Goal: Check status: Check status

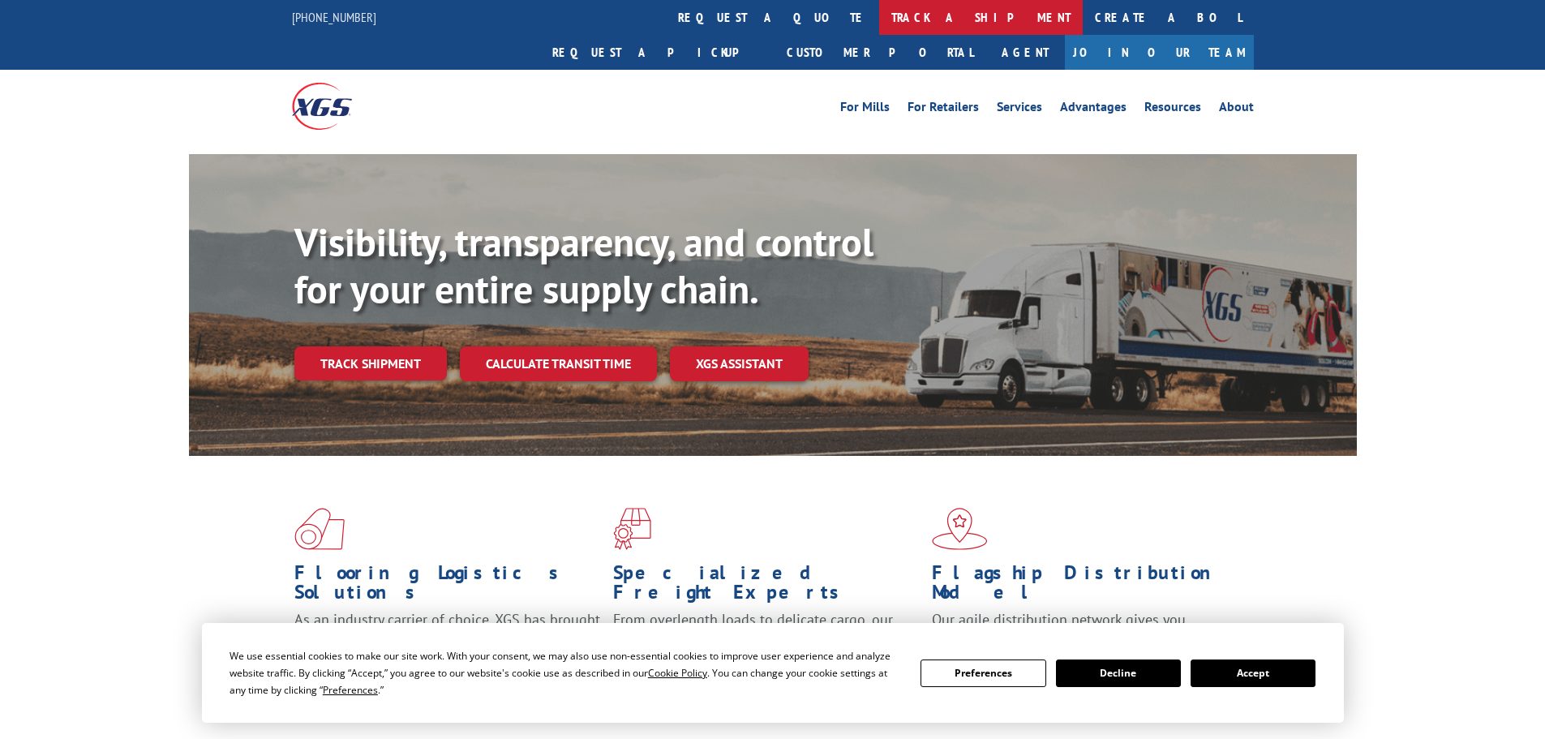
click at [879, 15] on link "track a shipment" at bounding box center [981, 17] width 204 height 35
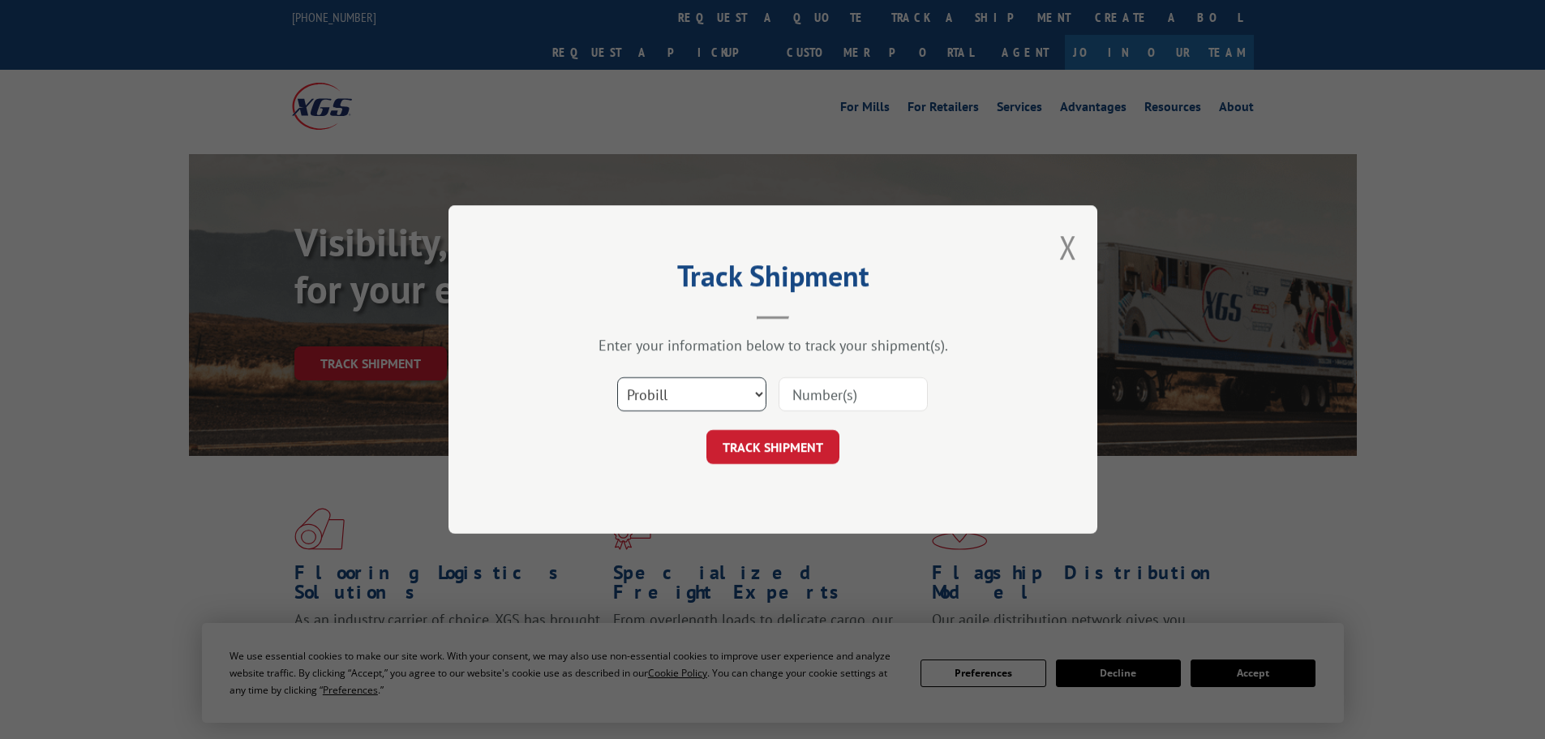
click at [670, 390] on select "Select category... Probill BOL PO" at bounding box center [691, 394] width 149 height 34
select select "bol"
click at [617, 377] on select "Select category... Probill BOL PO" at bounding box center [691, 394] width 149 height 34
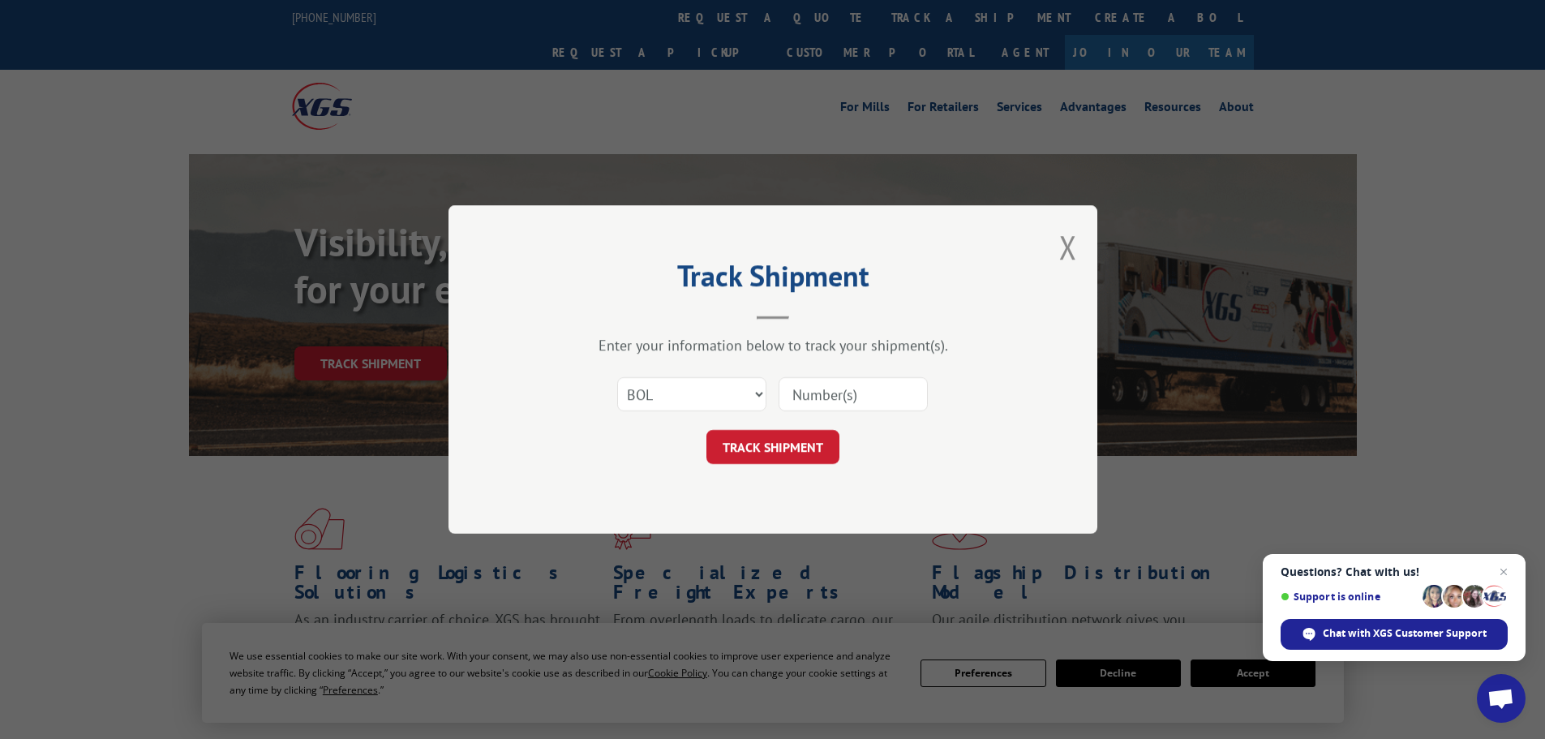
paste input "5641703"
type input "5641703"
click at [806, 430] on button "TRACK SHIPMENT" at bounding box center [773, 447] width 133 height 34
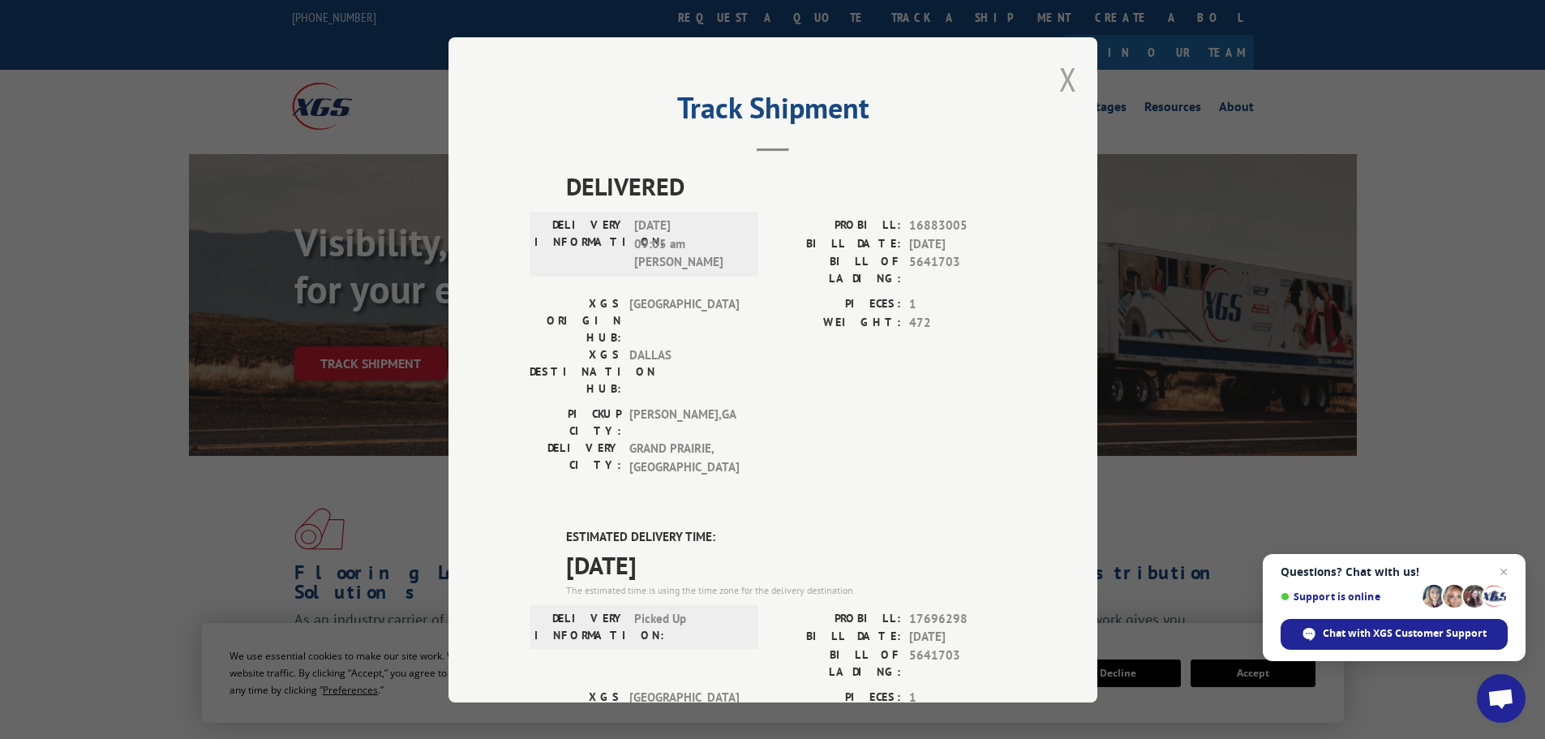
click at [1062, 86] on button "Close modal" at bounding box center [1068, 79] width 18 height 43
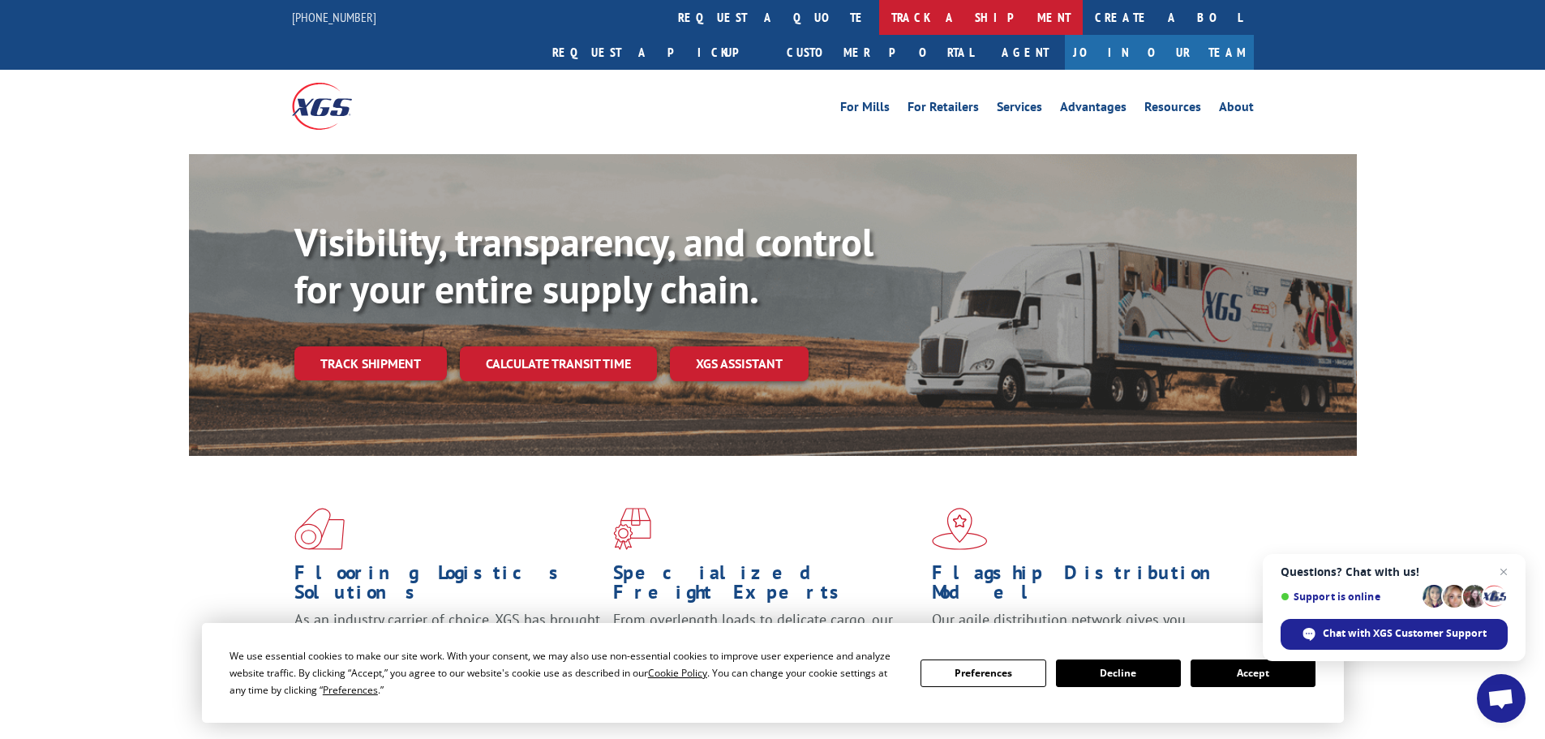
click at [879, 31] on link "track a shipment" at bounding box center [981, 17] width 204 height 35
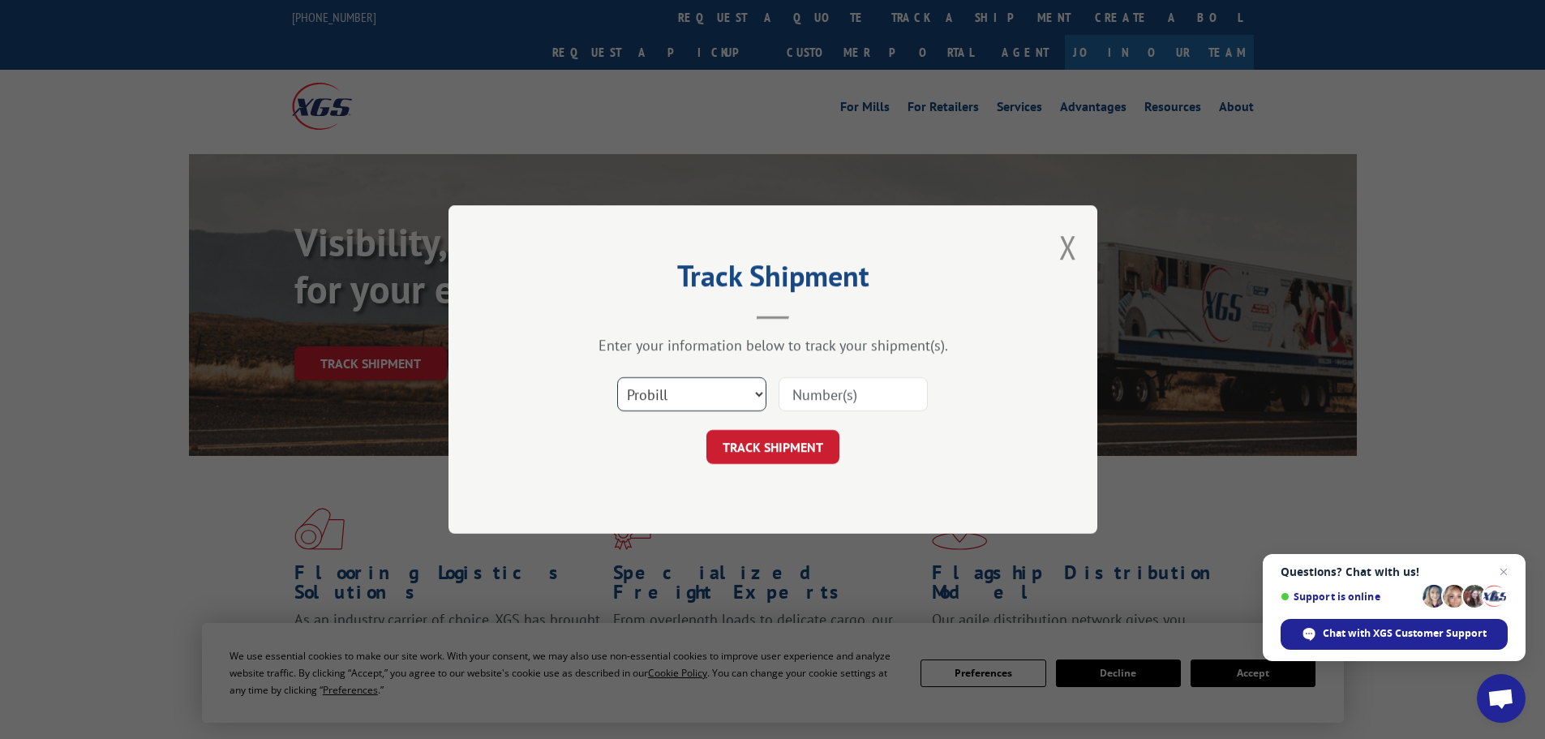
click at [730, 397] on select "Select category... Probill BOL PO" at bounding box center [691, 394] width 149 height 34
select select "bol"
click at [617, 377] on select "Select category... Probill BOL PO" at bounding box center [691, 394] width 149 height 34
paste input "481700"
type input "481700"
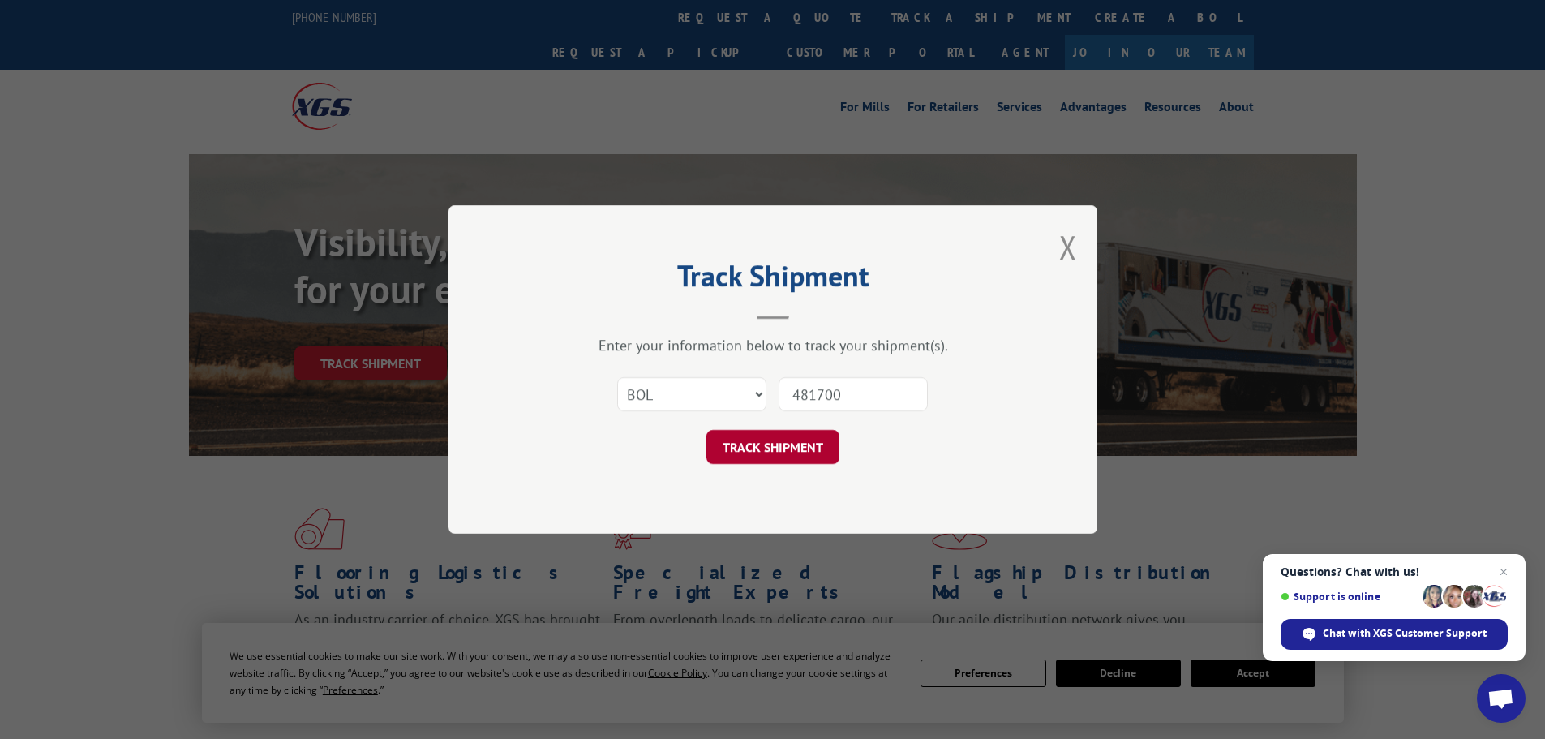
click at [802, 439] on button "TRACK SHIPMENT" at bounding box center [773, 447] width 133 height 34
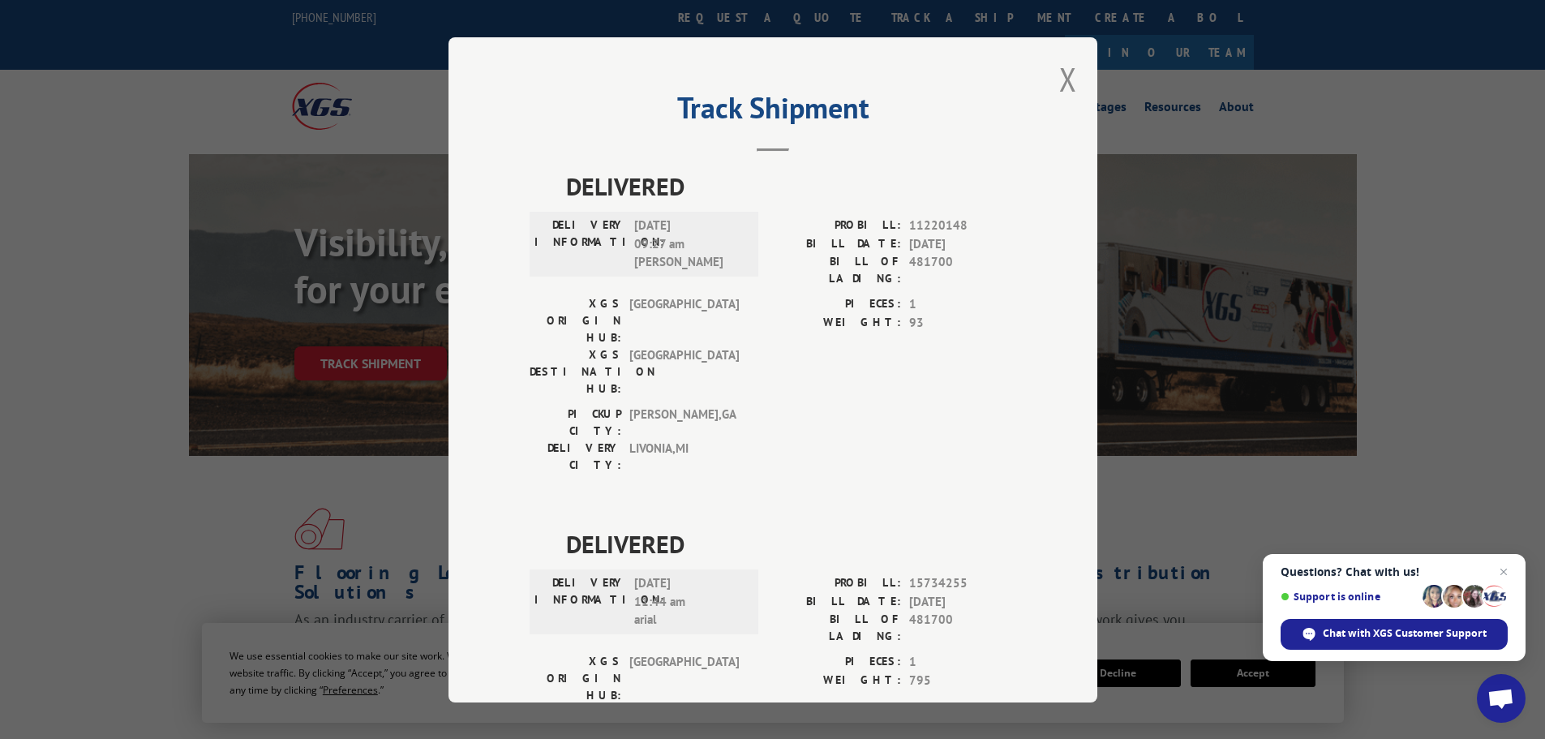
click at [1051, 82] on div "Track Shipment DELIVERED DELIVERY INFORMATION: [DATE] 09:27 am [PERSON_NAME]: 1…" at bounding box center [773, 369] width 649 height 665
drag, startPoint x: 1059, startPoint y: 72, endPoint x: 1022, endPoint y: 75, distance: 36.6
click at [1060, 72] on button "Close modal" at bounding box center [1068, 79] width 18 height 43
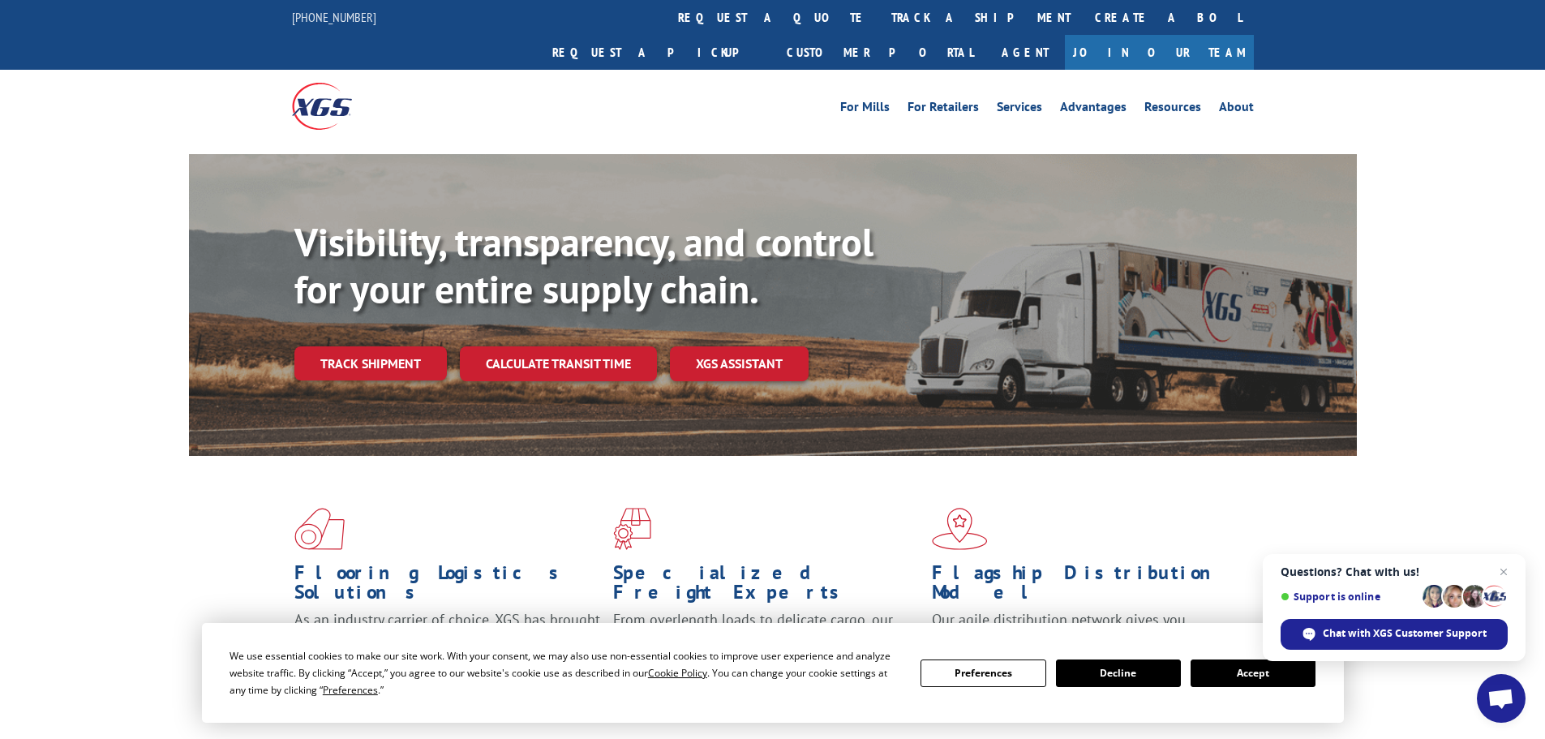
click at [879, 11] on link "track a shipment" at bounding box center [981, 17] width 204 height 35
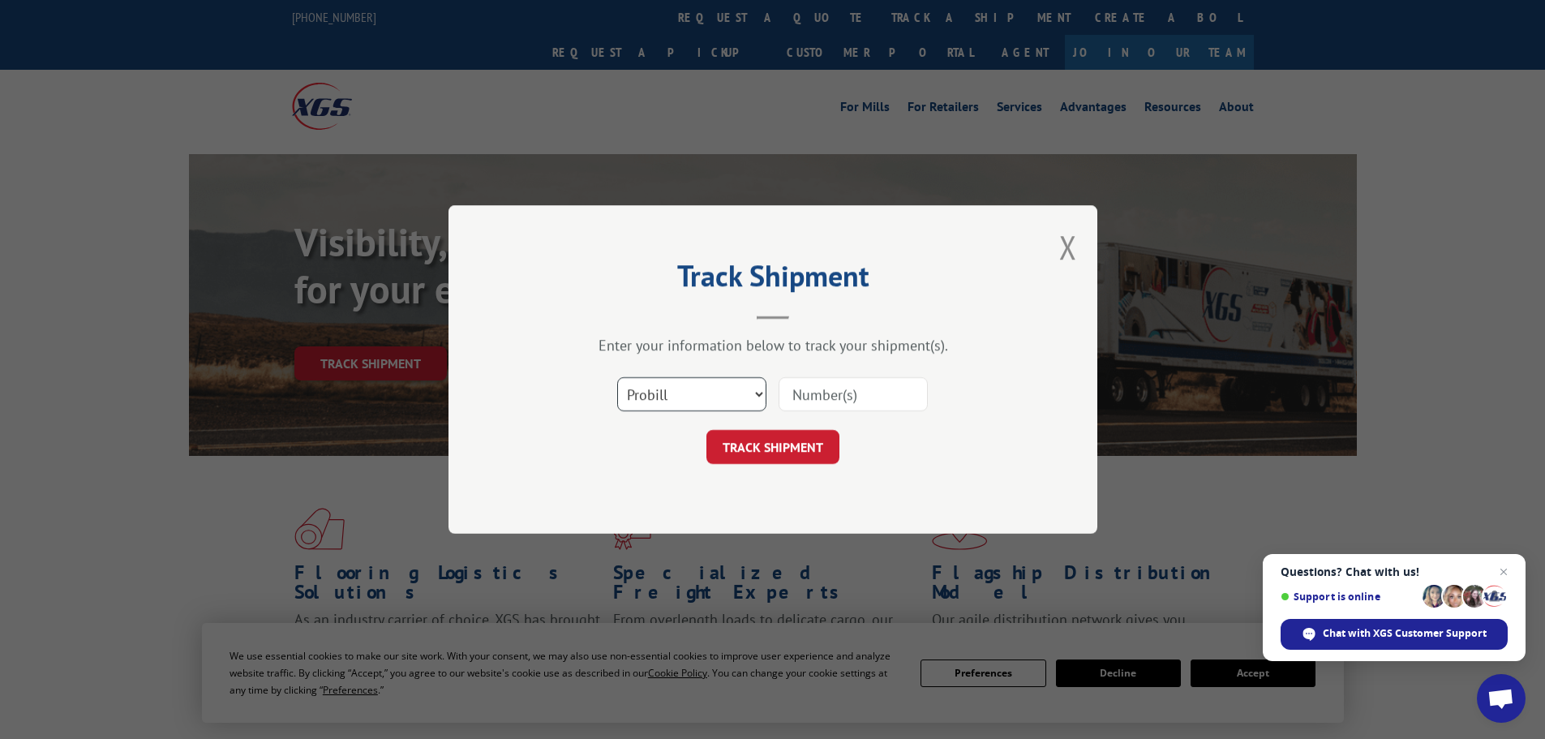
click at [740, 401] on select "Select category... Probill BOL PO" at bounding box center [691, 394] width 149 height 34
click at [838, 397] on input at bounding box center [853, 394] width 149 height 34
paste input "019170251009"
type input "019170251009"
click at [816, 432] on button "TRACK SHIPMENT" at bounding box center [773, 447] width 133 height 34
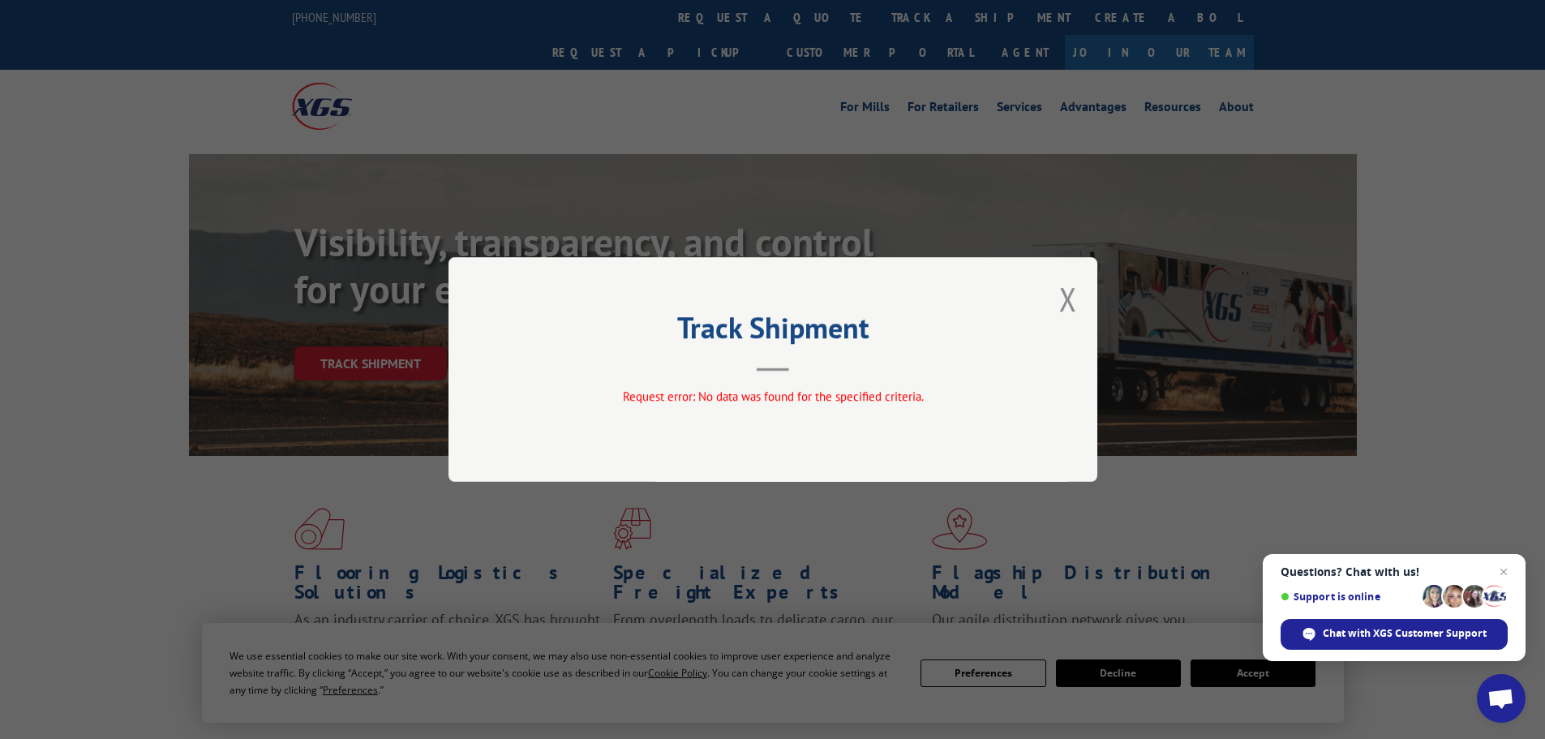
click at [1059, 294] on div "Track Shipment Request error: No data was found for the specified criteria." at bounding box center [773, 369] width 649 height 225
click at [1062, 302] on button "Close modal" at bounding box center [1068, 298] width 18 height 43
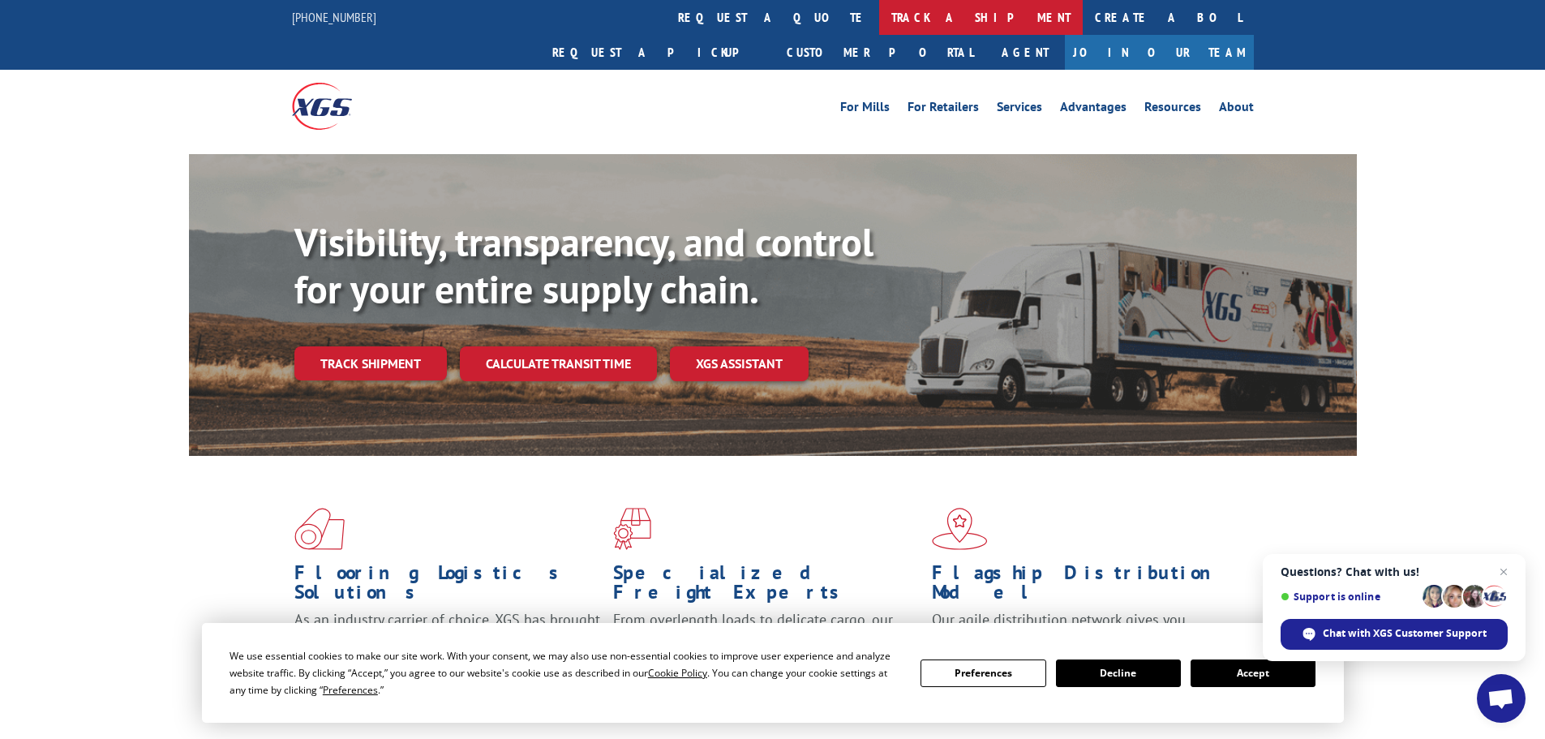
click at [879, 32] on link "track a shipment" at bounding box center [981, 17] width 204 height 35
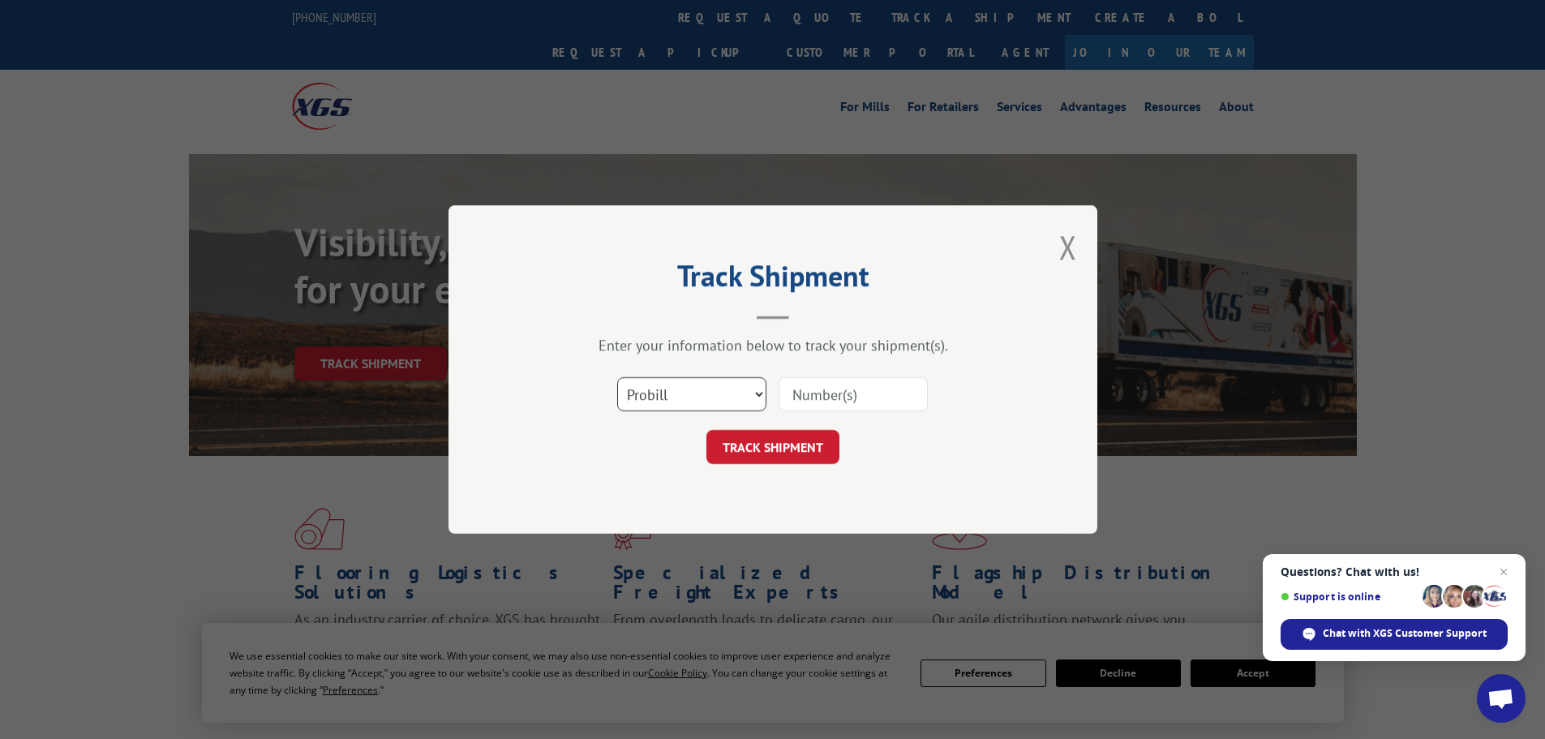
click at [679, 387] on select "Select category... Probill BOL PO" at bounding box center [691, 394] width 149 height 34
select select "po"
click at [617, 377] on select "Select category... Probill BOL PO" at bounding box center [691, 394] width 149 height 34
paste input "58547333"
type input "58547333"
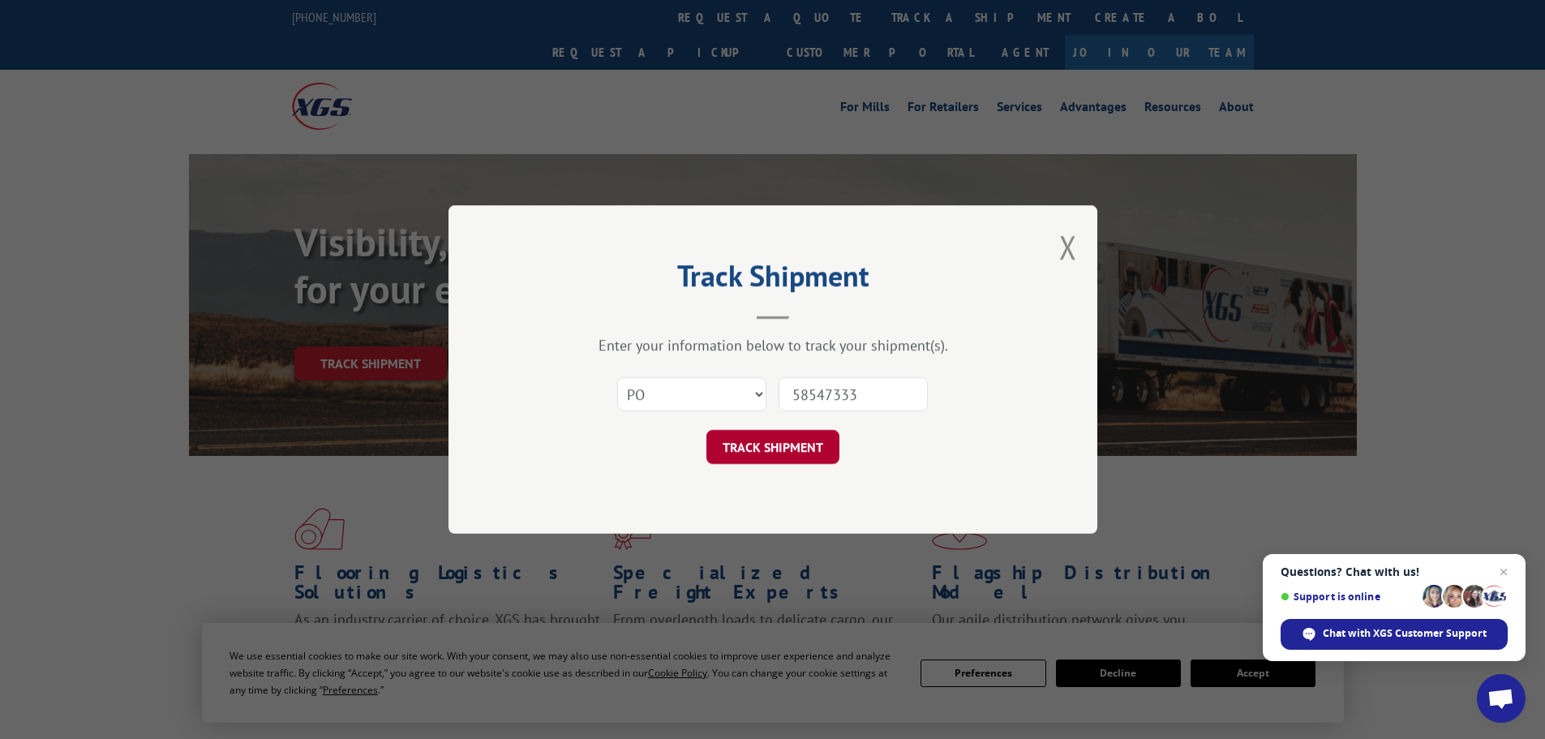
click at [793, 431] on button "TRACK SHIPMENT" at bounding box center [773, 447] width 133 height 34
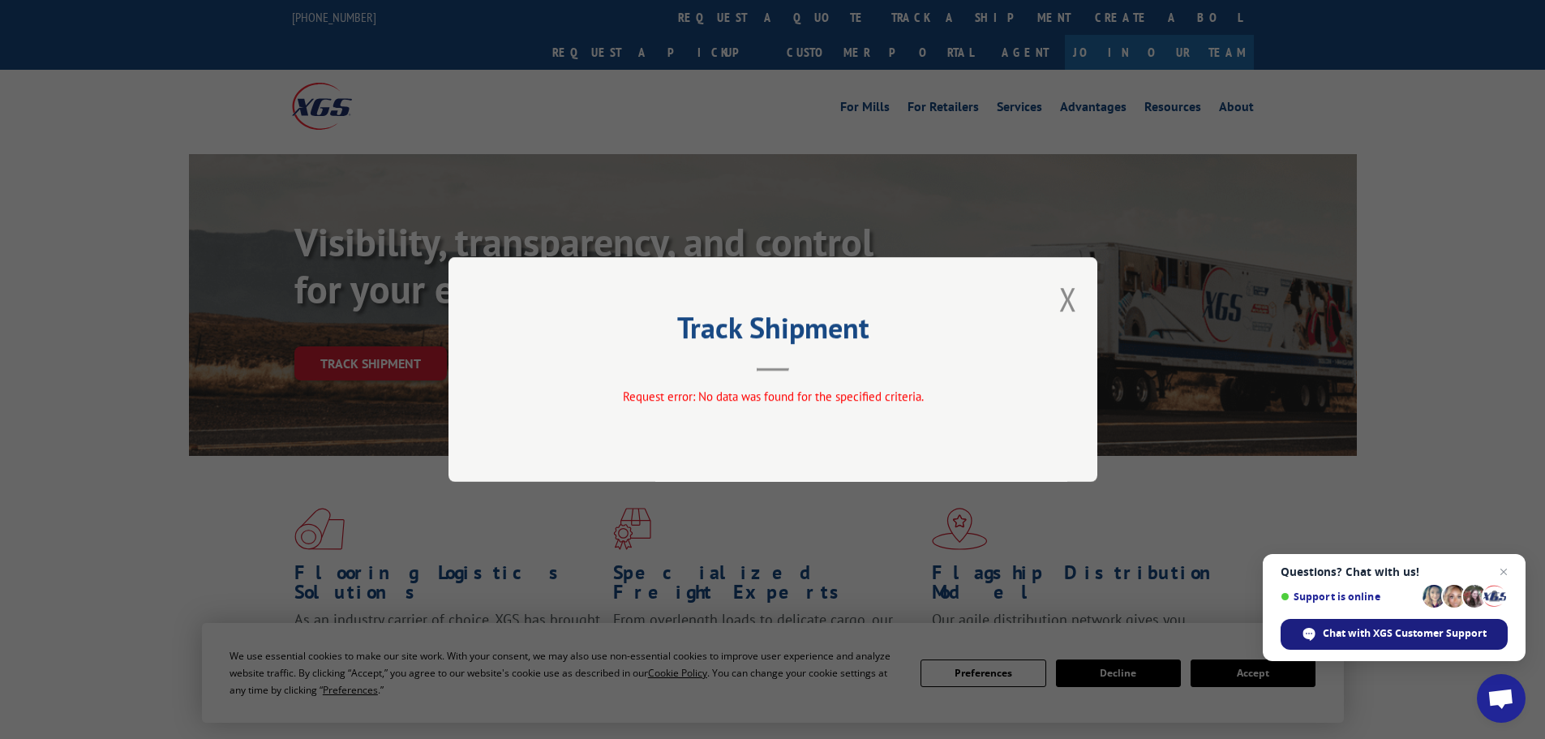
click at [1373, 630] on span "Chat with XGS Customer Support" at bounding box center [1405, 633] width 164 height 15
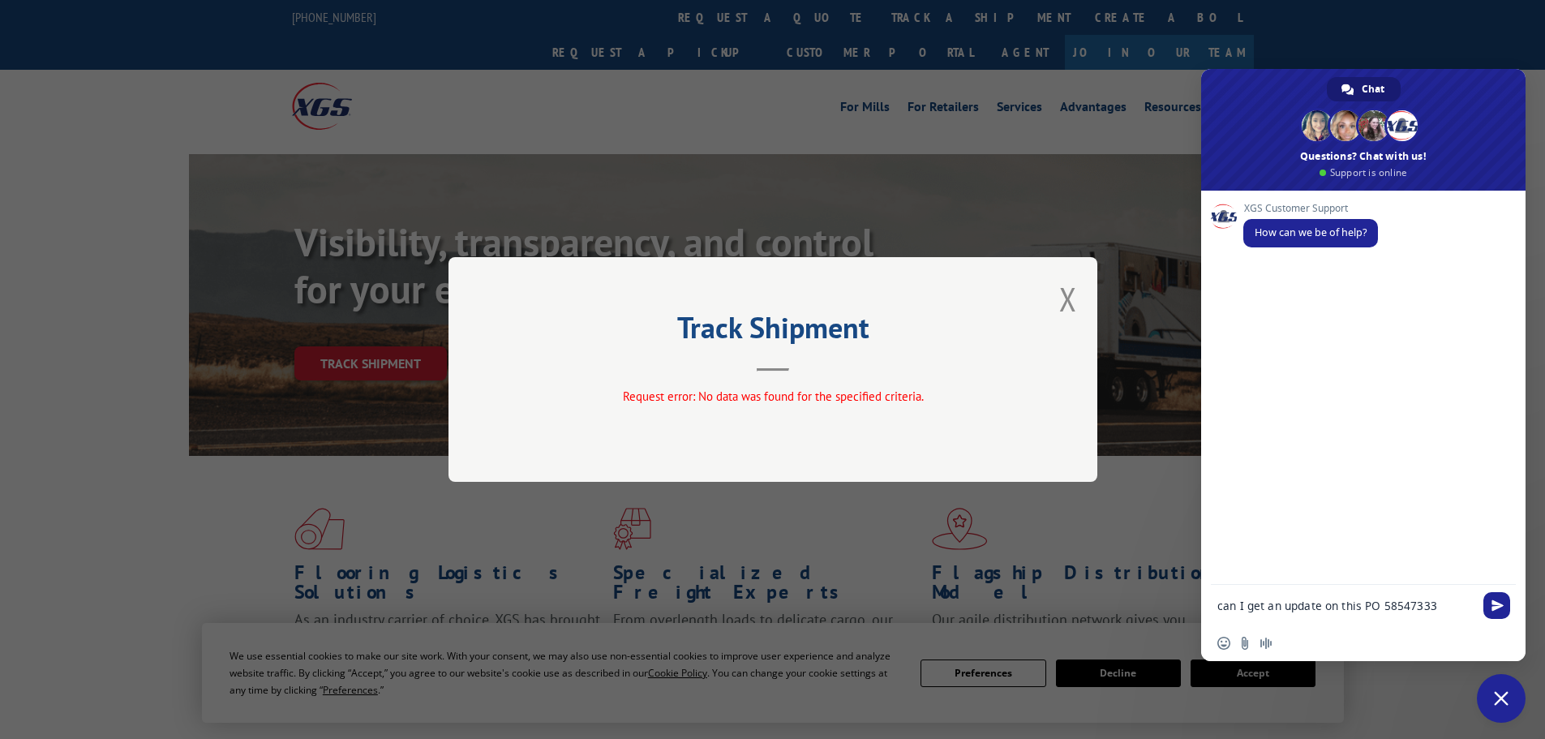
type textarea "can I get an update on this PO 58547333"
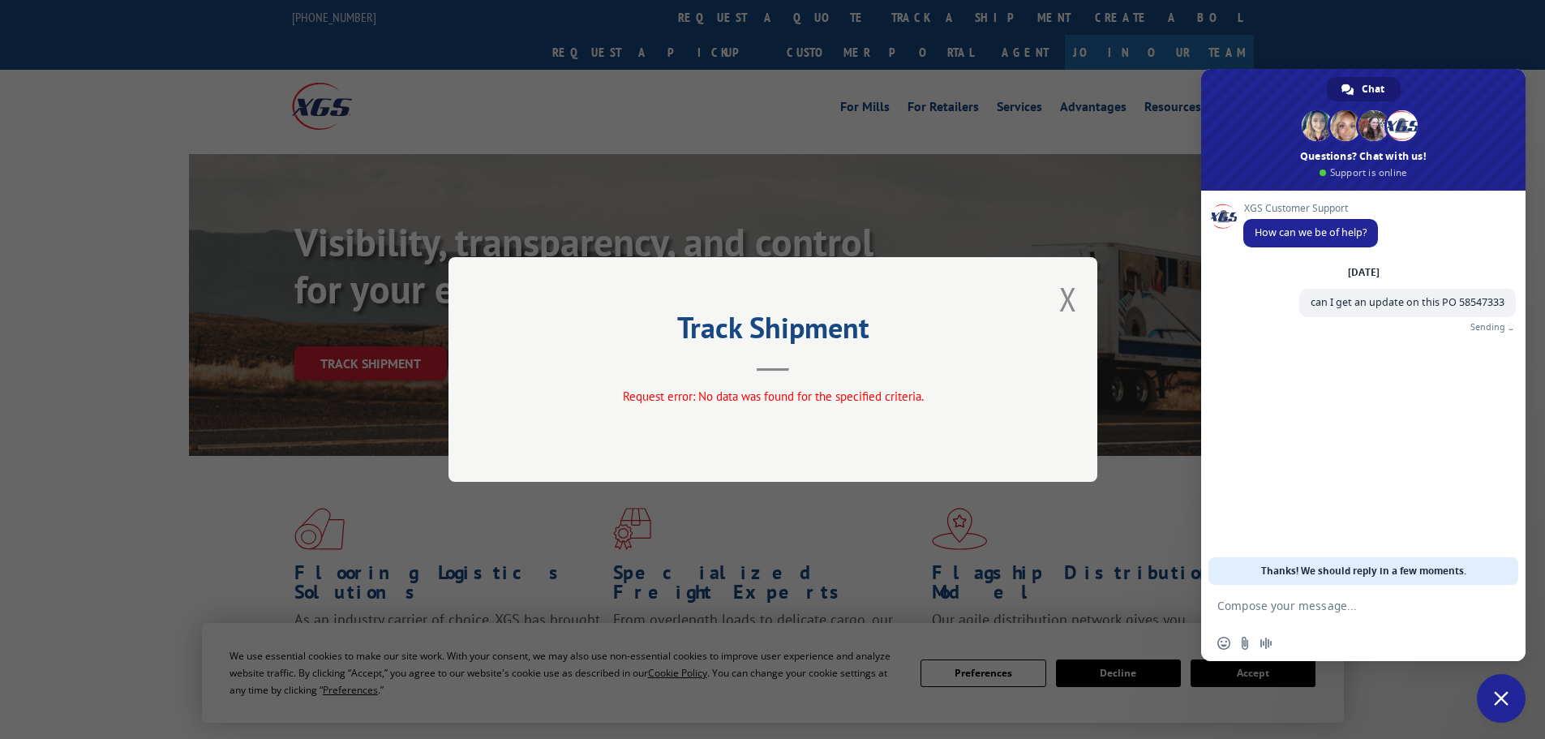
paste textarea "Product:** FROM VNDR ATTN:S0303 PRODUCT SHIPPED; EXPECTED DELIVERY ON [DATE]T00…"
type textarea "Product:** FROM VNDR ATTN:S0303 PRODUCT SHIPPED; EXPECTED DELIVERY ON [DATE]T00…"
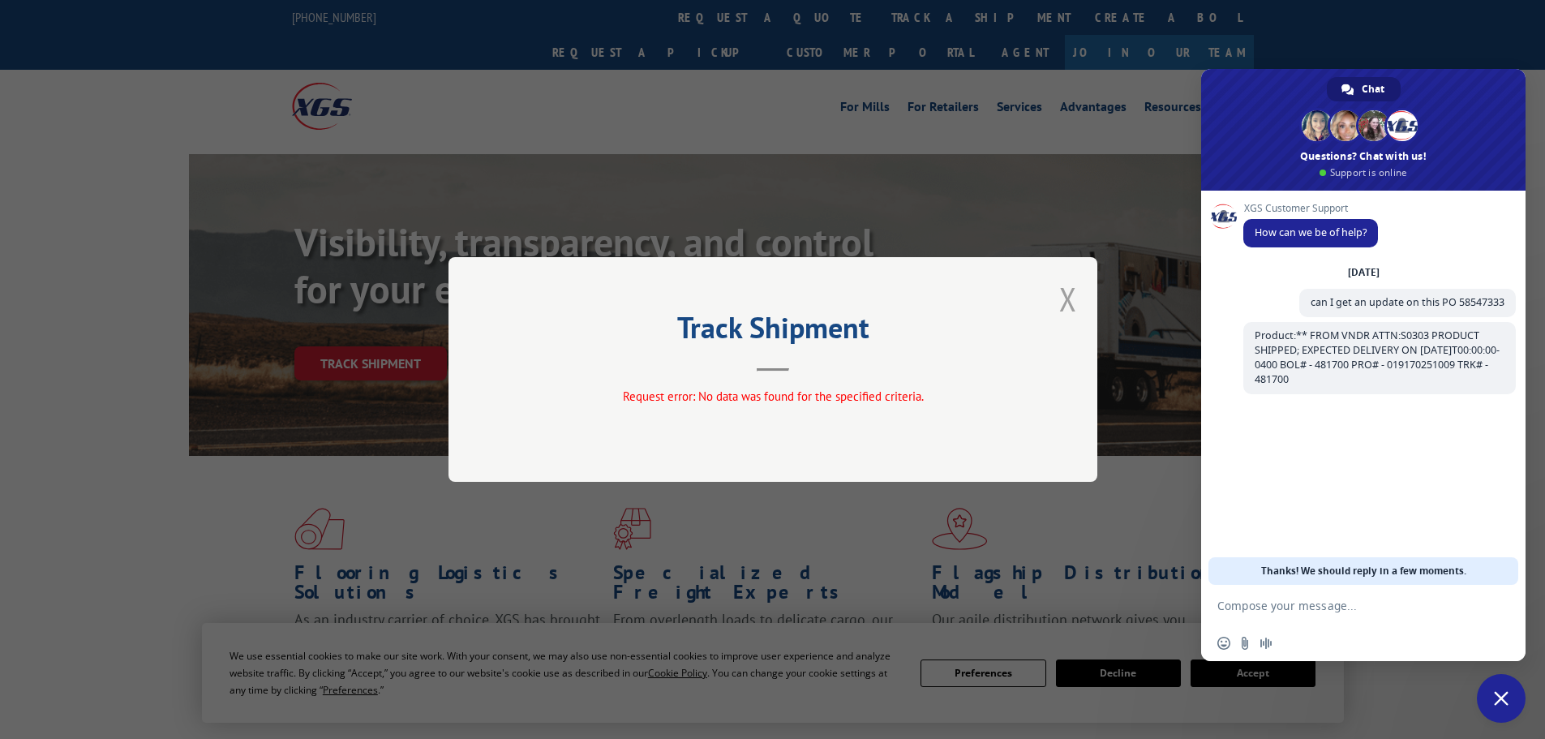
click at [1073, 297] on button "Close modal" at bounding box center [1068, 298] width 18 height 43
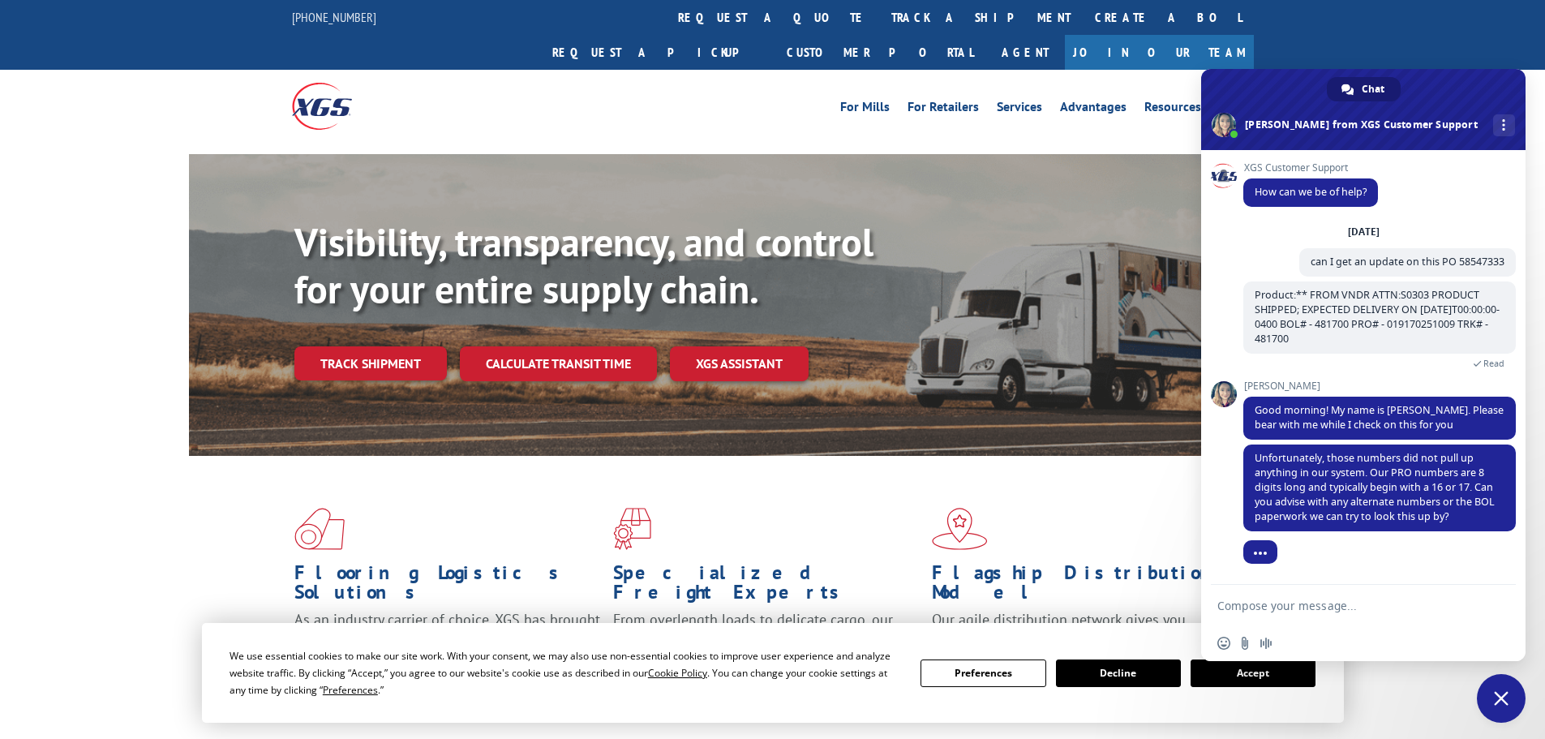
click at [1369, 611] on textarea "Compose your message..." at bounding box center [1346, 606] width 256 height 15
type textarea "I will reach out to the vendor for the correct numbers thank you"
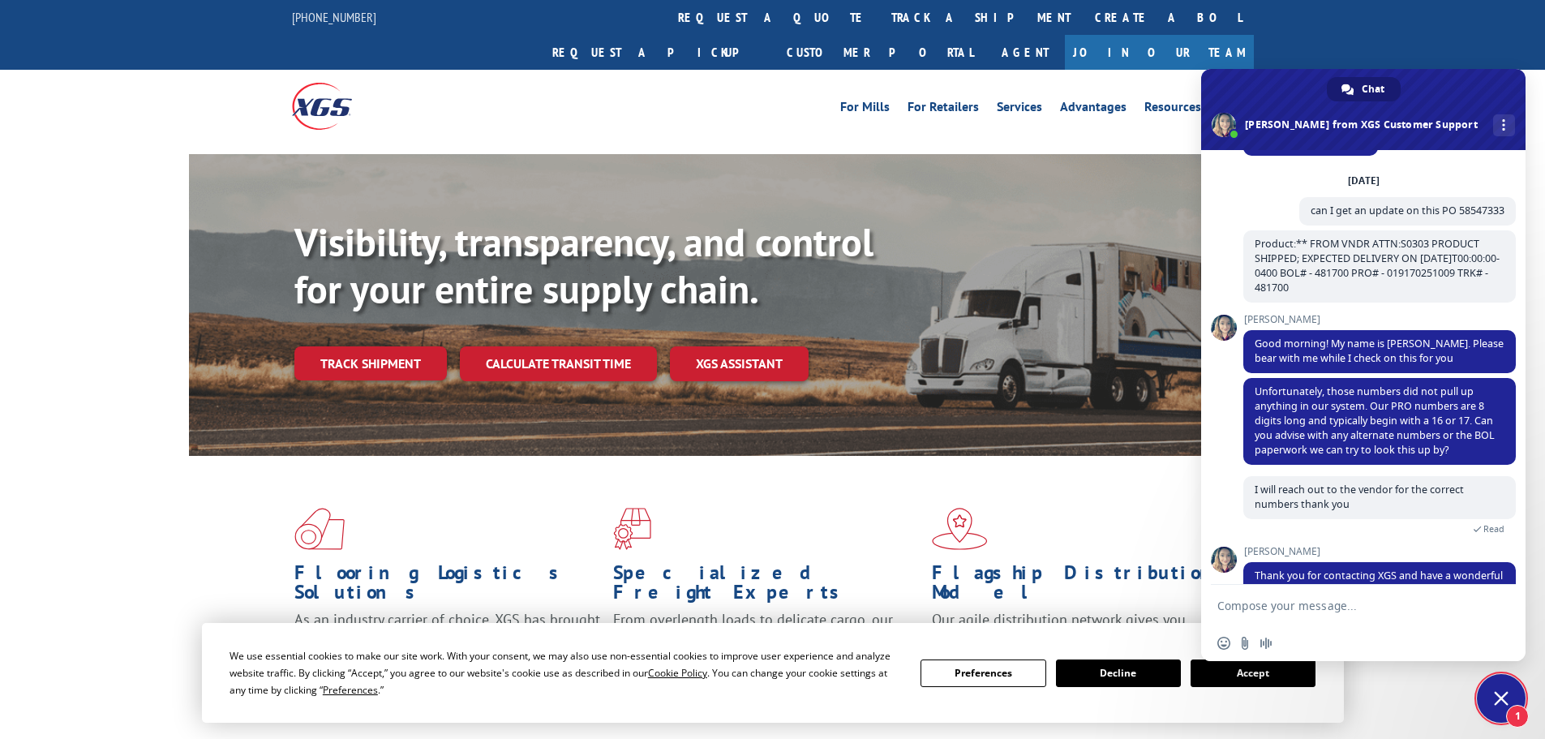
scroll to position [148, 0]
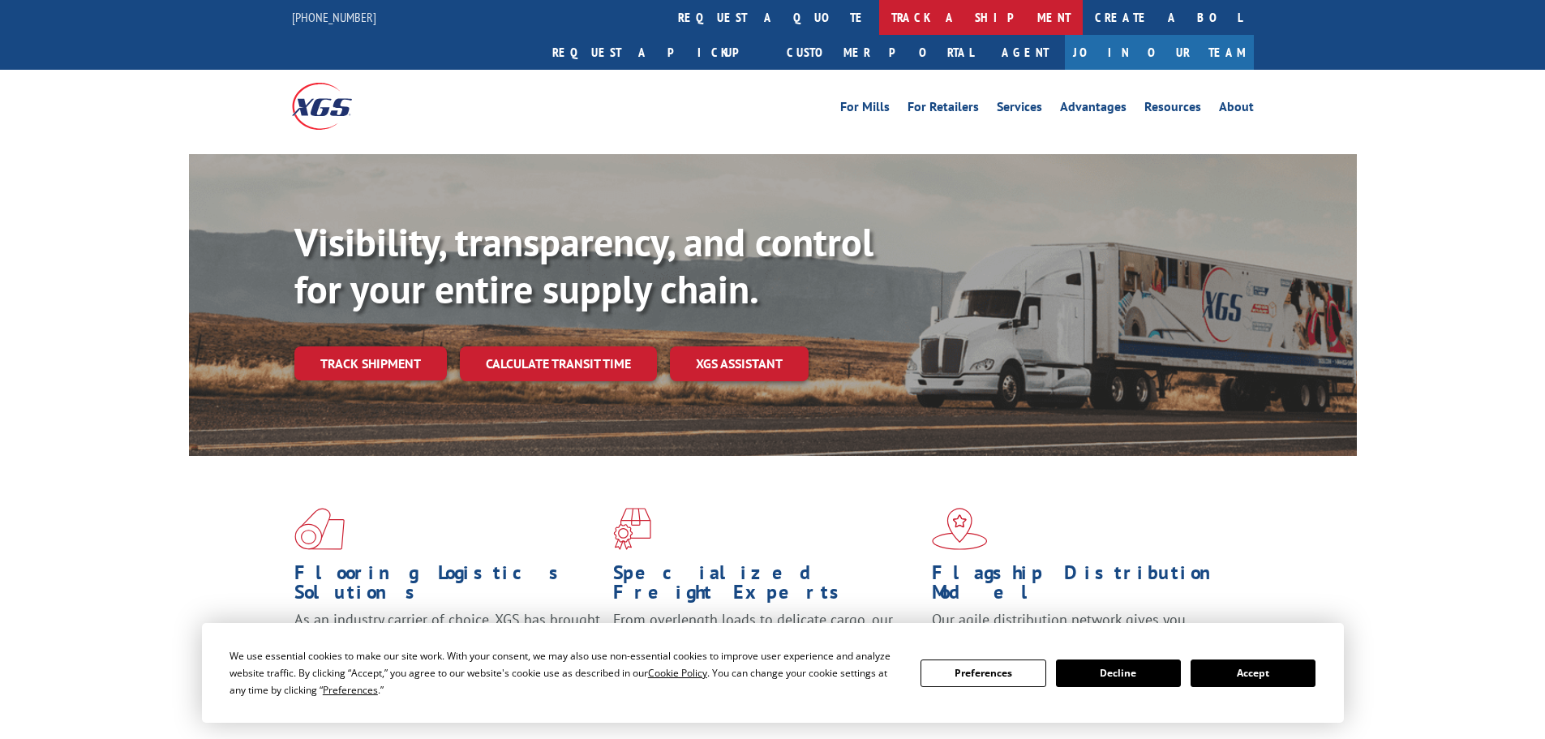
click at [879, 13] on link "track a shipment" at bounding box center [981, 17] width 204 height 35
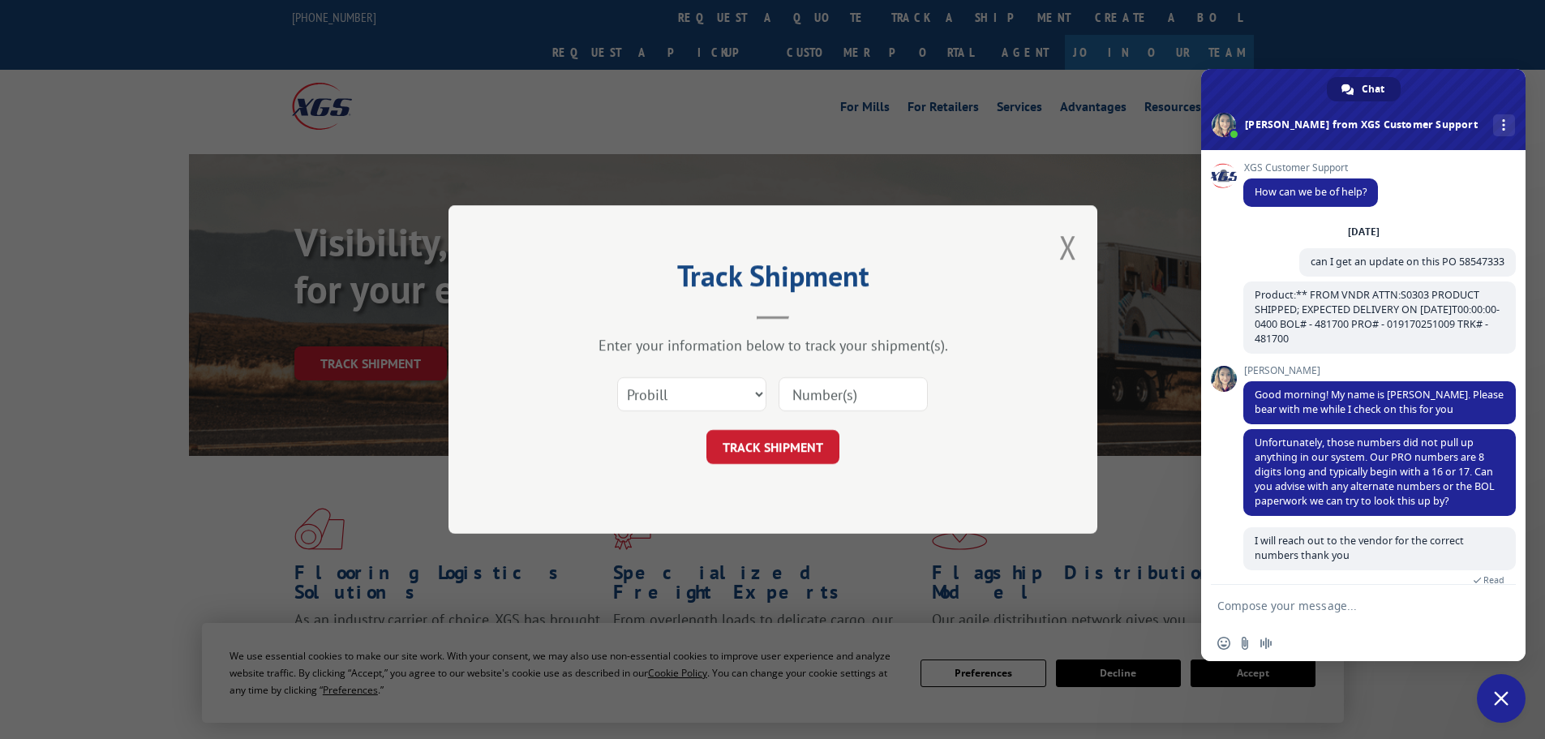
scroll to position [148, 0]
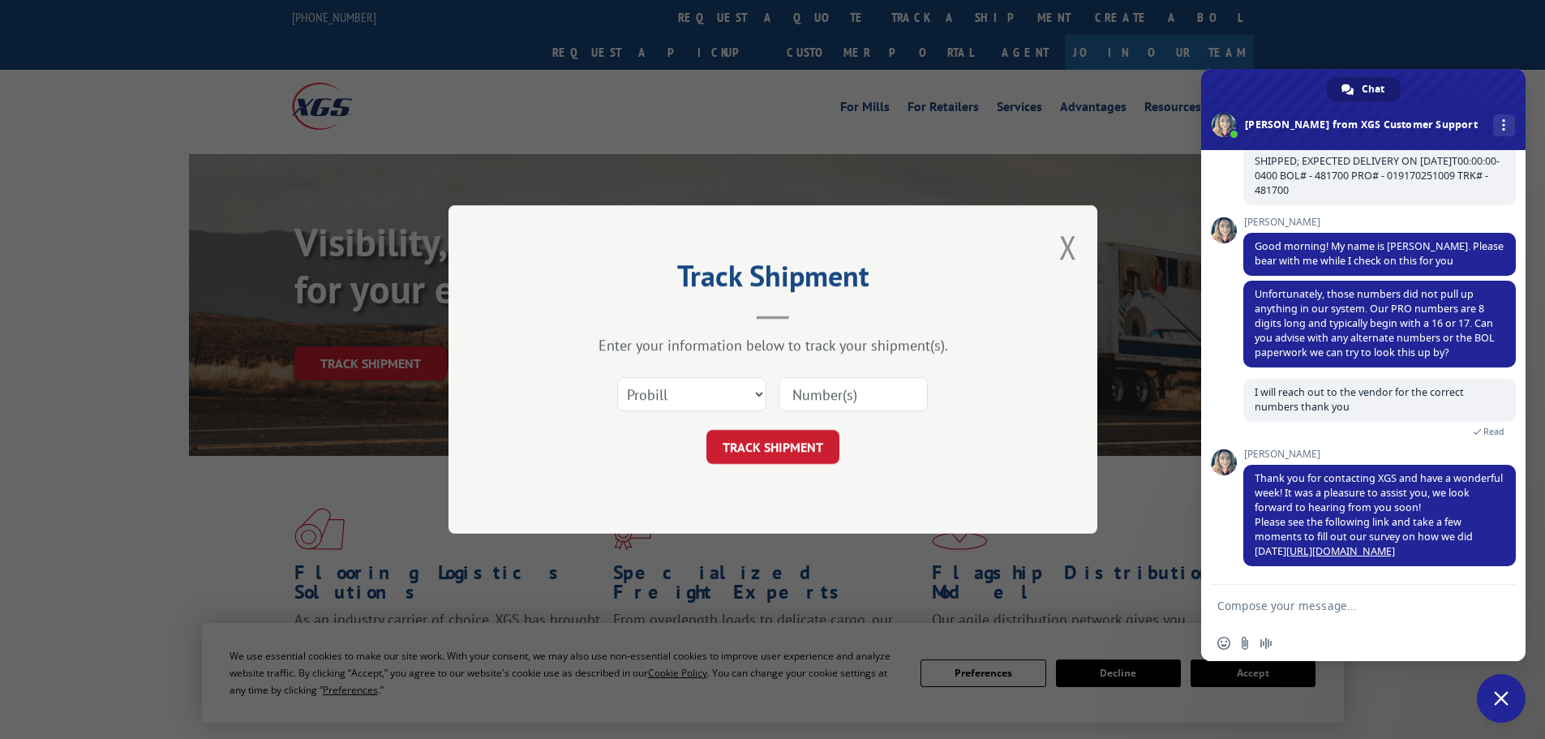
click at [730, 346] on div "Enter your information below to track your shipment(s)." at bounding box center [773, 345] width 487 height 19
click at [731, 405] on select "Select category... Probill BOL PO" at bounding box center [691, 394] width 149 height 34
select select "bol"
click at [617, 377] on select "Select category... Probill BOL PO" at bounding box center [691, 394] width 149 height 34
click at [883, 398] on input at bounding box center [853, 394] width 149 height 34
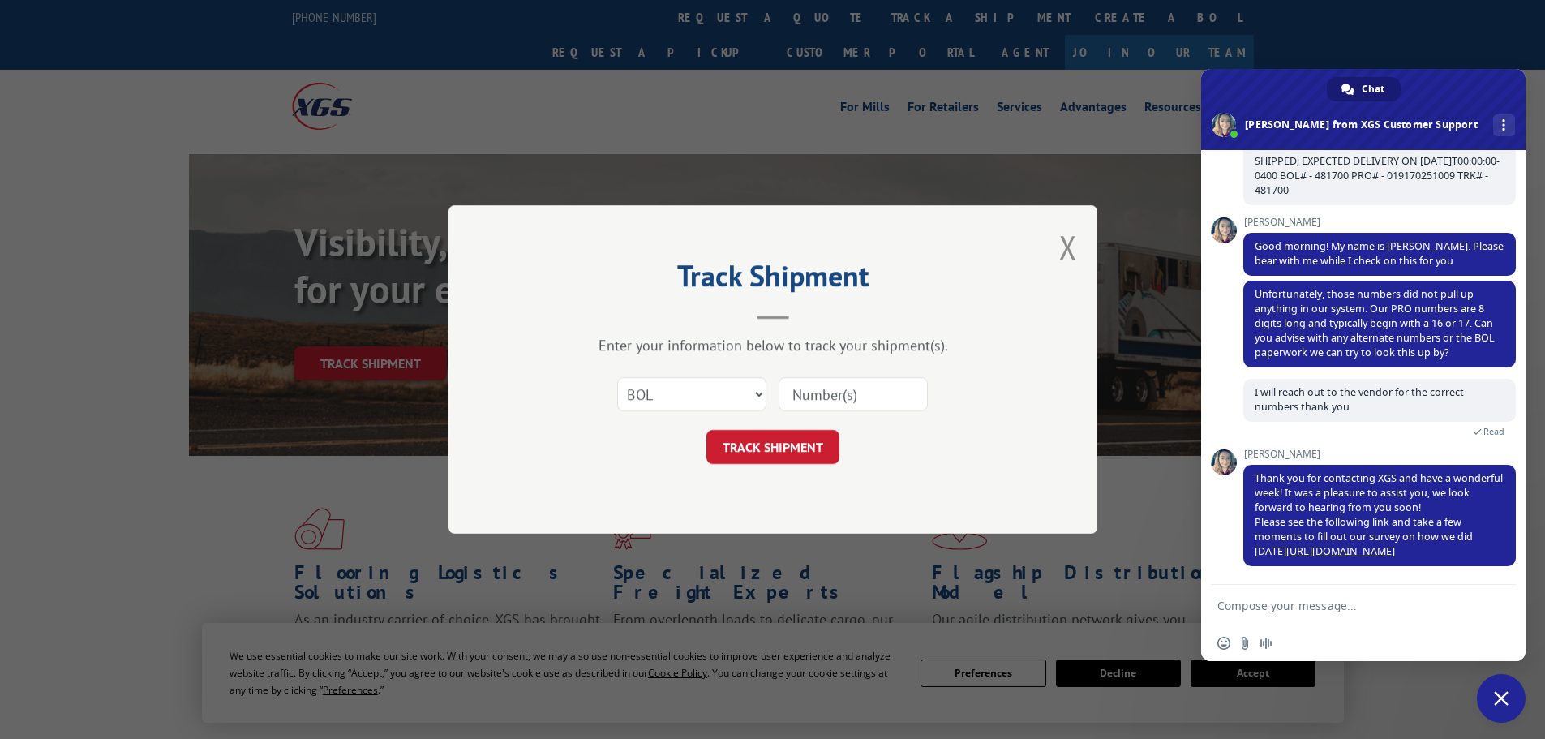
paste input "481700"
type input "481700"
click at [825, 454] on button "TRACK SHIPMENT" at bounding box center [773, 447] width 133 height 34
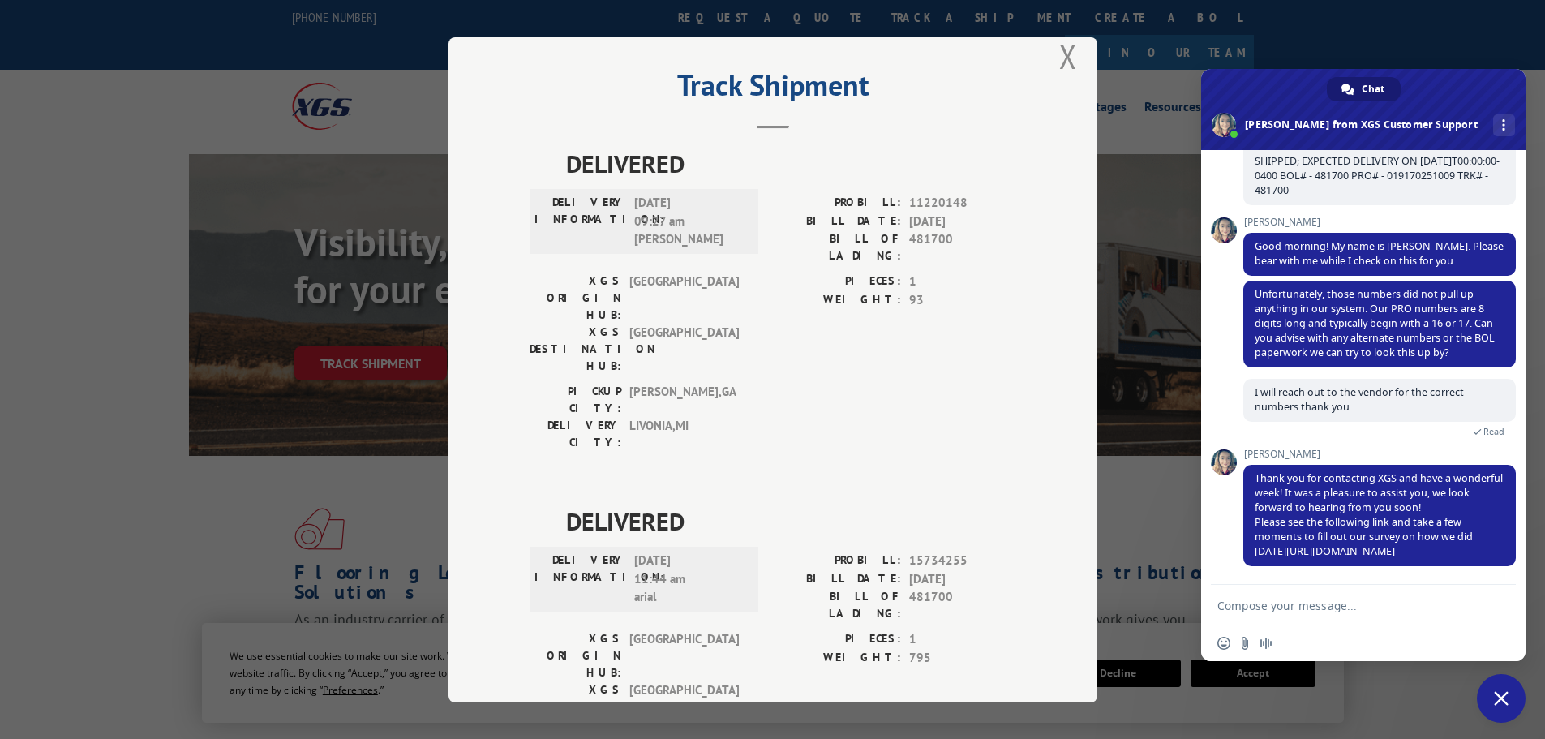
scroll to position [0, 0]
